Goal: Information Seeking & Learning: Compare options

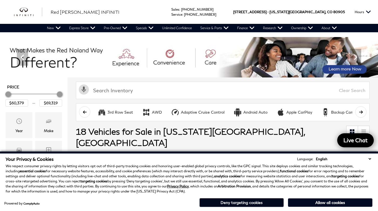
click at [261, 203] on button "Deny targeting cookies" at bounding box center [241, 202] width 84 height 9
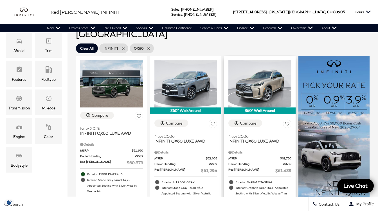
scroll to position [112, 0]
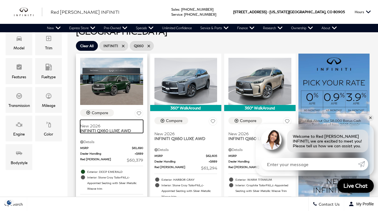
click at [116, 128] on span "INFINITI QX60 LUXE AWD" at bounding box center [109, 130] width 59 height 5
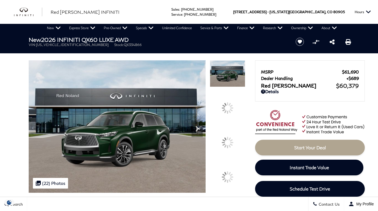
click at [230, 133] on img at bounding box center [227, 132] width 35 height 1
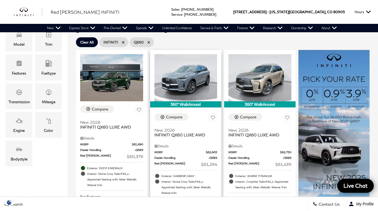
scroll to position [114, 0]
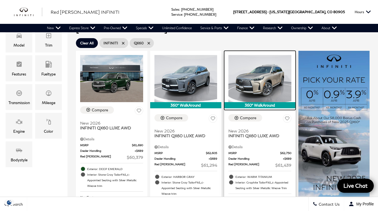
click at [271, 76] on img at bounding box center [259, 78] width 63 height 47
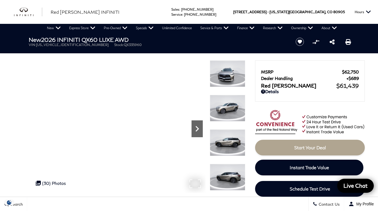
click at [198, 128] on icon "Next" at bounding box center [196, 128] width 11 height 11
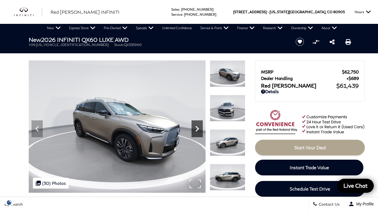
click at [198, 128] on icon "Next" at bounding box center [196, 128] width 11 height 11
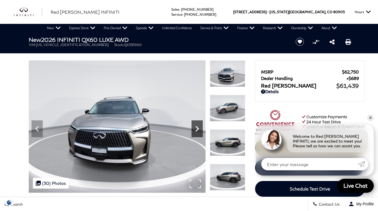
click at [198, 128] on icon "Next" at bounding box center [196, 128] width 11 height 11
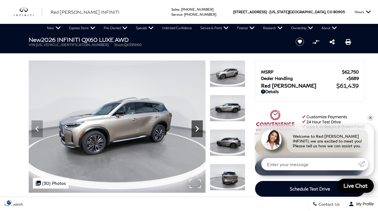
click at [198, 128] on icon "Next" at bounding box center [196, 128] width 11 height 11
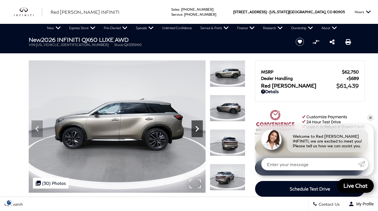
click at [198, 128] on icon "Next" at bounding box center [196, 128] width 11 height 11
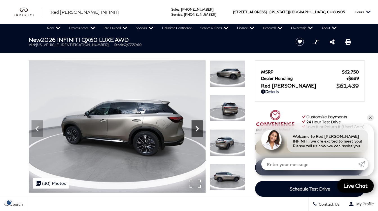
click at [198, 128] on icon "Next" at bounding box center [196, 129] width 3 height 6
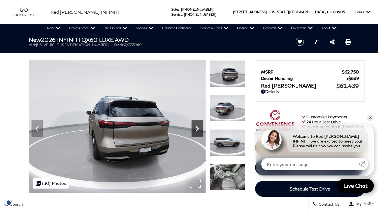
click at [198, 128] on icon "Next" at bounding box center [196, 129] width 3 height 6
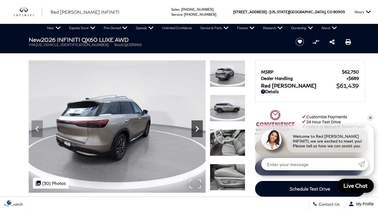
click at [198, 128] on icon "Next" at bounding box center [196, 129] width 3 height 6
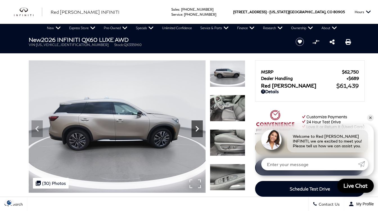
click at [199, 128] on icon "Next" at bounding box center [196, 128] width 11 height 11
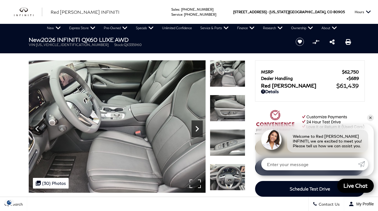
click at [199, 128] on icon "Next" at bounding box center [196, 128] width 11 height 11
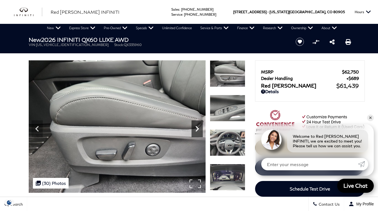
click at [199, 128] on icon "Next" at bounding box center [196, 128] width 11 height 11
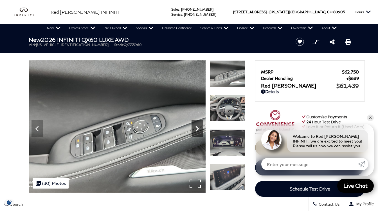
click at [199, 128] on icon "Next" at bounding box center [196, 128] width 11 height 11
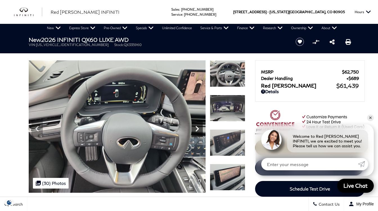
click at [199, 129] on icon "Next" at bounding box center [196, 129] width 3 height 6
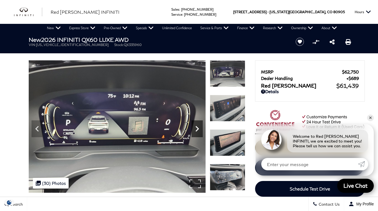
click at [199, 129] on icon "Next" at bounding box center [196, 129] width 3 height 6
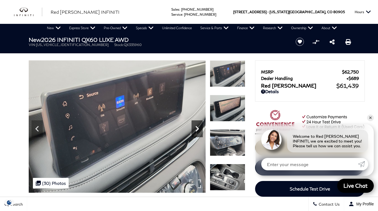
click at [199, 130] on icon "Next" at bounding box center [196, 128] width 11 height 11
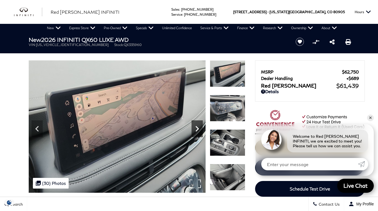
click at [199, 130] on icon "Next" at bounding box center [196, 128] width 11 height 11
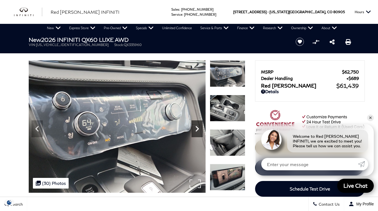
click at [198, 130] on icon "Next" at bounding box center [196, 128] width 11 height 11
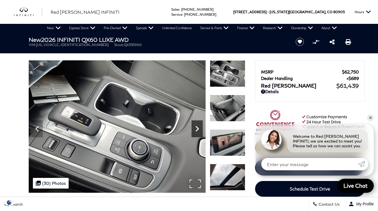
click at [198, 130] on icon "Next" at bounding box center [196, 128] width 11 height 11
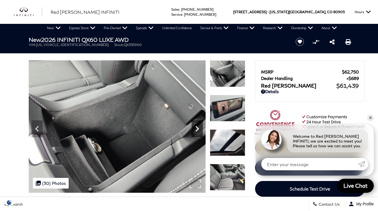
click at [198, 130] on icon "Next" at bounding box center [196, 128] width 11 height 11
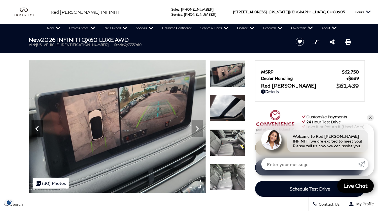
click at [39, 129] on icon "Previous" at bounding box center [36, 128] width 11 height 11
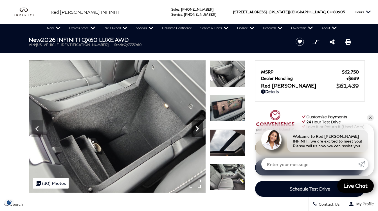
click at [198, 132] on icon "Next" at bounding box center [196, 128] width 11 height 11
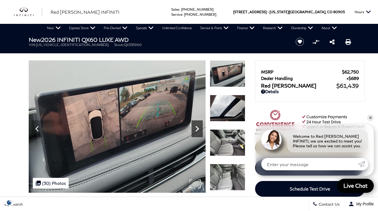
click at [198, 133] on icon "Next" at bounding box center [196, 128] width 11 height 11
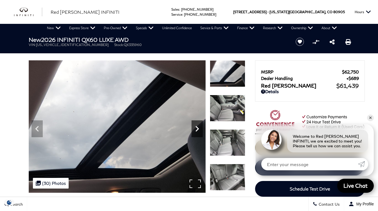
click at [198, 134] on icon "Next" at bounding box center [196, 128] width 11 height 11
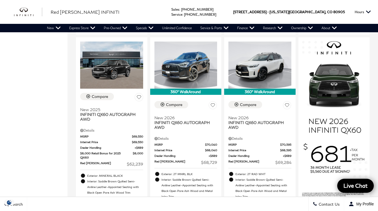
scroll to position [331, 0]
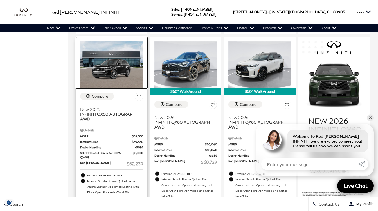
click at [119, 63] on img at bounding box center [111, 64] width 63 height 47
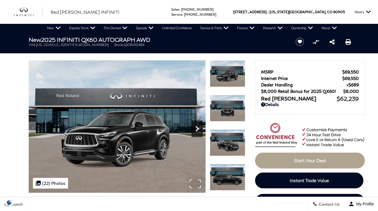
click at [198, 128] on icon "Next" at bounding box center [196, 129] width 3 height 6
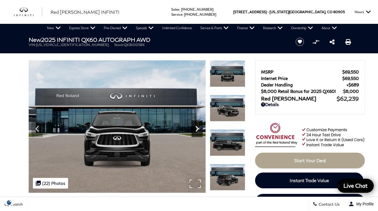
click at [198, 128] on icon "Next" at bounding box center [196, 129] width 3 height 6
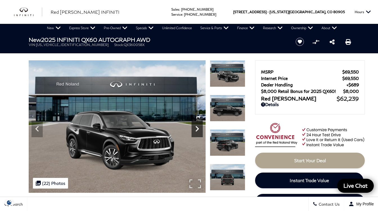
click at [198, 128] on icon "Next" at bounding box center [196, 129] width 3 height 6
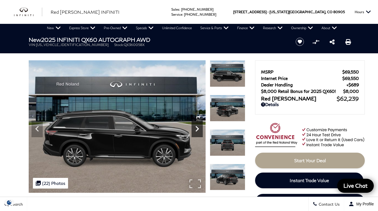
click at [198, 128] on icon "Next" at bounding box center [196, 129] width 3 height 6
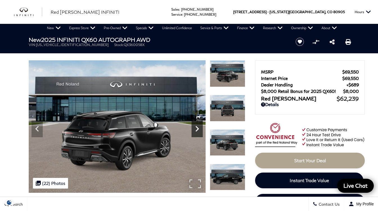
click at [198, 128] on icon "Next" at bounding box center [196, 129] width 3 height 6
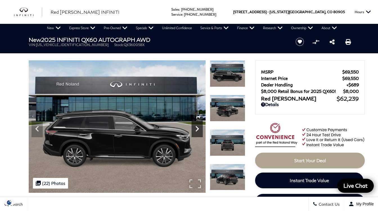
click at [198, 128] on icon "Next" at bounding box center [196, 129] width 3 height 6
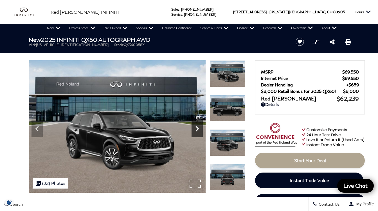
click at [198, 128] on icon "Next" at bounding box center [196, 129] width 3 height 6
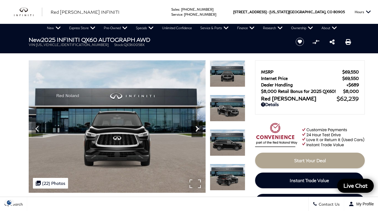
click at [198, 128] on icon "Next" at bounding box center [196, 129] width 3 height 6
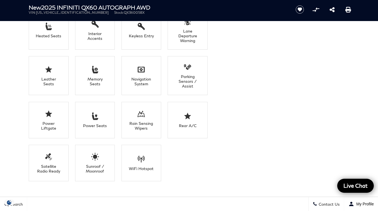
scroll to position [525, 0]
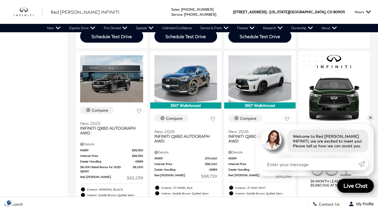
scroll to position [309, 0]
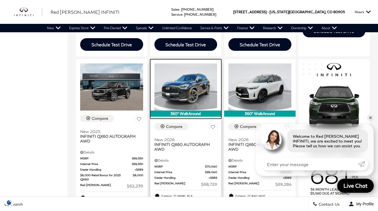
click at [179, 82] on img at bounding box center [185, 87] width 63 height 47
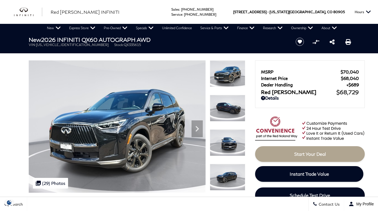
click at [227, 139] on img at bounding box center [227, 143] width 35 height 27
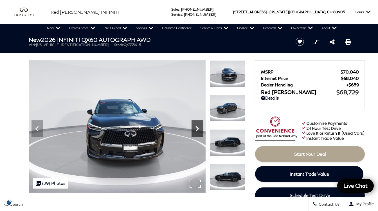
click at [199, 128] on icon "Next" at bounding box center [196, 128] width 11 height 11
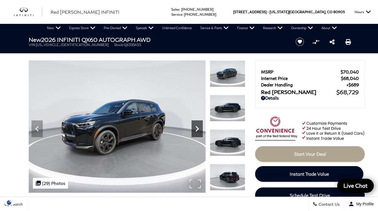
click at [198, 128] on icon "Next" at bounding box center [196, 128] width 11 height 11
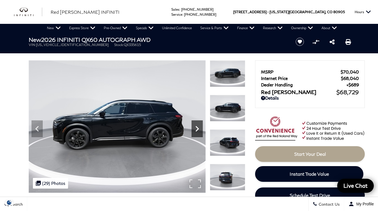
click at [198, 129] on icon "Next" at bounding box center [196, 129] width 3 height 6
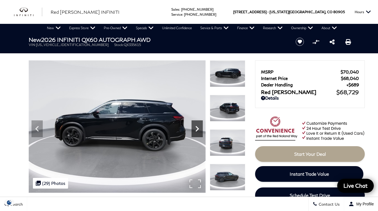
click at [198, 129] on icon "Next" at bounding box center [196, 129] width 3 height 6
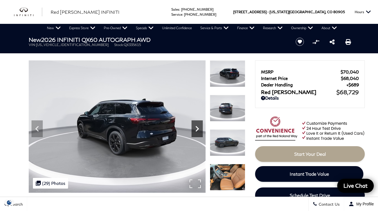
click at [198, 129] on icon "Next" at bounding box center [196, 129] width 3 height 6
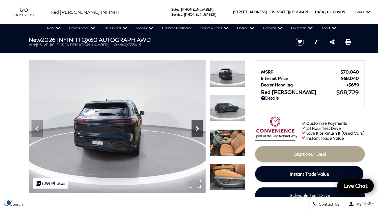
click at [198, 130] on icon "Next" at bounding box center [196, 129] width 3 height 6
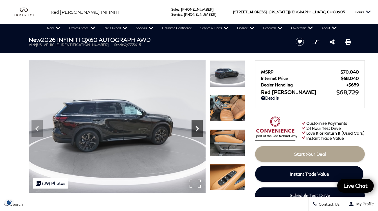
click at [198, 130] on icon "Next" at bounding box center [196, 129] width 3 height 6
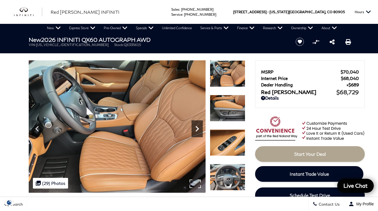
click at [197, 130] on icon "Next" at bounding box center [196, 129] width 3 height 6
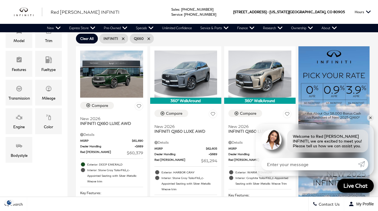
scroll to position [118, 0]
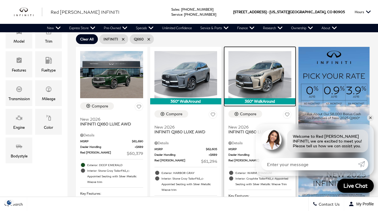
click at [276, 68] on img at bounding box center [259, 74] width 63 height 47
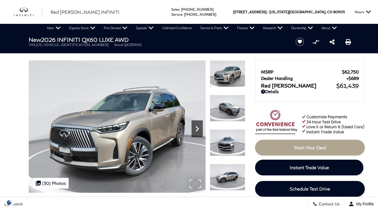
click at [199, 130] on icon "Next" at bounding box center [196, 128] width 11 height 11
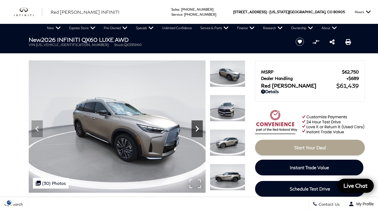
click at [199, 130] on icon "Next" at bounding box center [196, 128] width 11 height 11
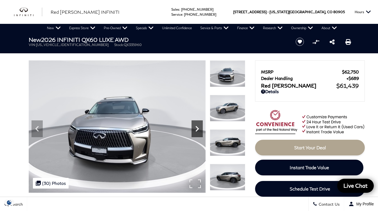
click at [199, 130] on icon "Next" at bounding box center [196, 128] width 11 height 11
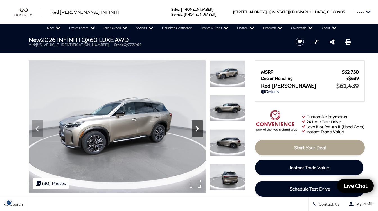
click at [199, 130] on icon "Next" at bounding box center [196, 128] width 11 height 11
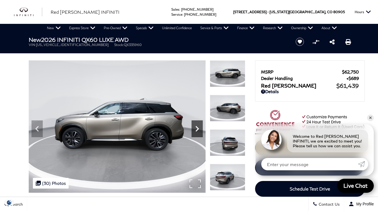
click at [198, 130] on icon "Next" at bounding box center [196, 129] width 3 height 6
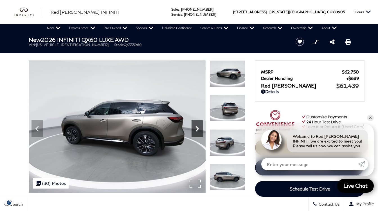
click at [198, 130] on icon "Next" at bounding box center [196, 128] width 11 height 11
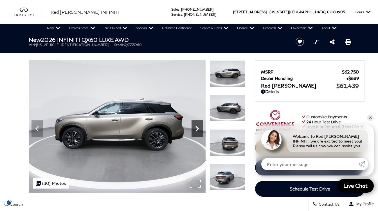
click at [198, 131] on icon "Next" at bounding box center [196, 128] width 11 height 11
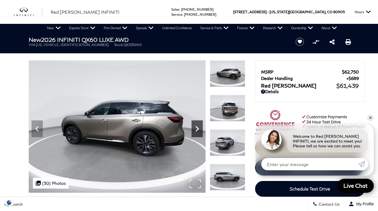
click at [198, 131] on icon "Next" at bounding box center [196, 128] width 11 height 11
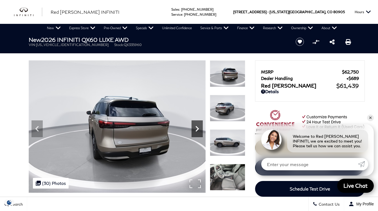
click at [198, 131] on icon "Next" at bounding box center [196, 128] width 11 height 11
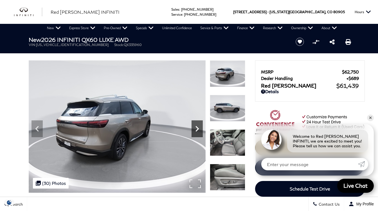
click at [198, 131] on icon "Next" at bounding box center [196, 128] width 11 height 11
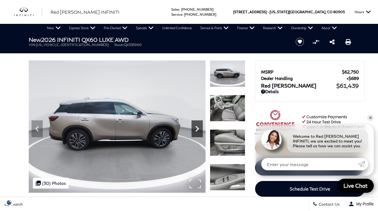
click at [198, 132] on icon "Next" at bounding box center [196, 128] width 11 height 11
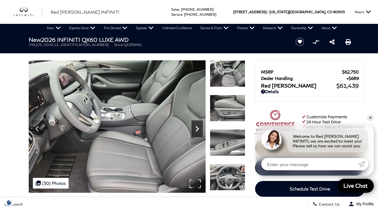
click at [198, 132] on icon "Next" at bounding box center [196, 128] width 11 height 11
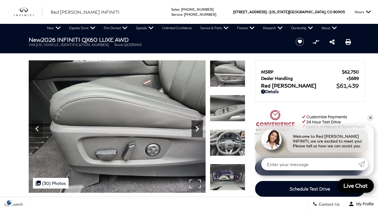
click at [198, 132] on icon "Next" at bounding box center [196, 128] width 11 height 11
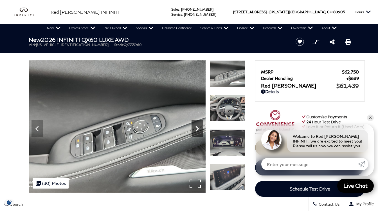
click at [198, 132] on icon "Next" at bounding box center [196, 128] width 11 height 11
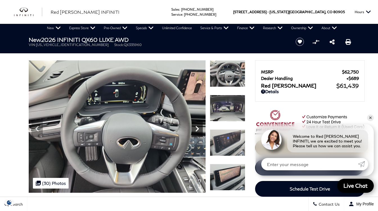
click at [198, 132] on icon "Next" at bounding box center [196, 128] width 11 height 11
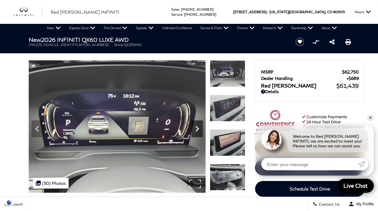
click at [198, 132] on icon "Next" at bounding box center [196, 128] width 11 height 11
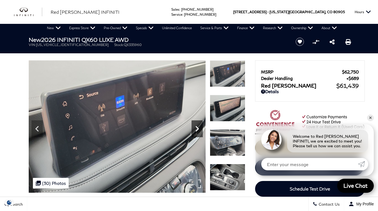
click at [198, 132] on icon "Next" at bounding box center [196, 128] width 11 height 11
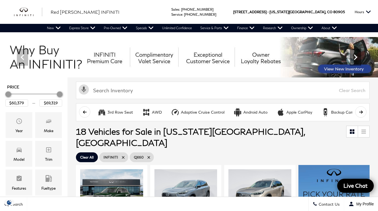
click at [356, 60] on icon "Next" at bounding box center [355, 57] width 11 height 11
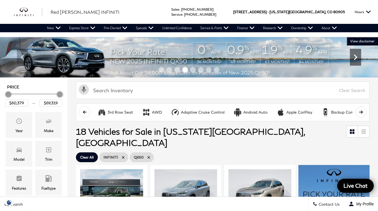
click at [356, 60] on icon "Next" at bounding box center [355, 57] width 11 height 11
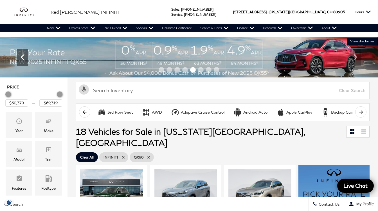
click at [24, 57] on icon "Previous" at bounding box center [22, 57] width 11 height 11
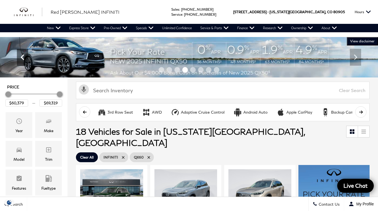
click at [22, 59] on icon "Previous" at bounding box center [22, 57] width 11 height 11
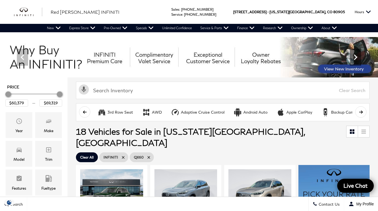
click at [359, 58] on icon "Next" at bounding box center [355, 57] width 11 height 11
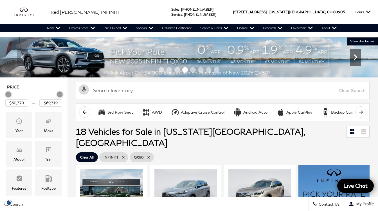
click at [359, 58] on icon "Next" at bounding box center [355, 57] width 11 height 11
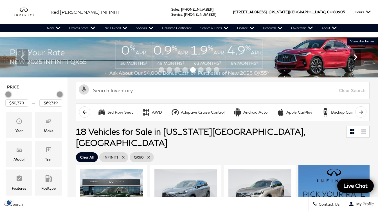
click at [358, 59] on icon "Next" at bounding box center [355, 57] width 11 height 11
